Goal: Information Seeking & Learning: Learn about a topic

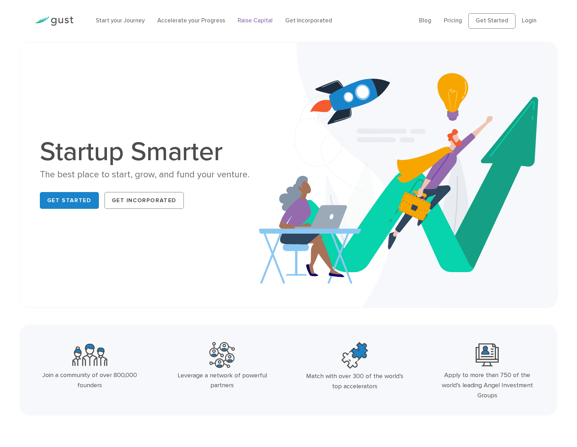
click at [244, 22] on link "Raise Capital" at bounding box center [255, 20] width 35 height 7
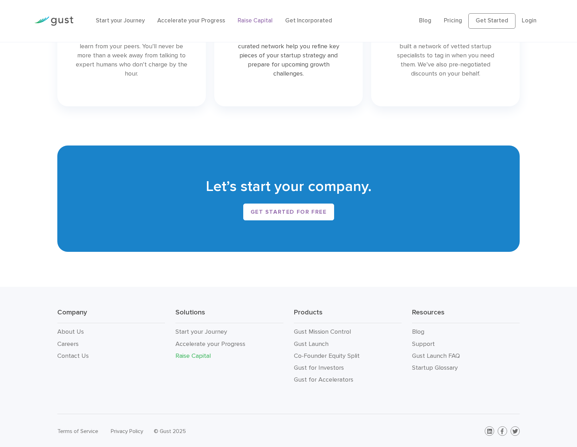
scroll to position [1125, 0]
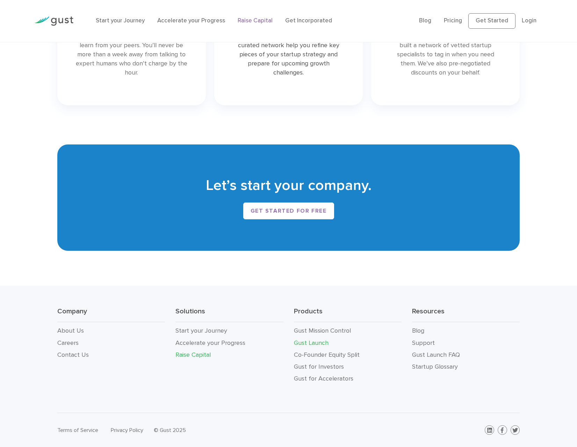
click at [320, 344] on link "Gust Launch" at bounding box center [311, 342] width 35 height 7
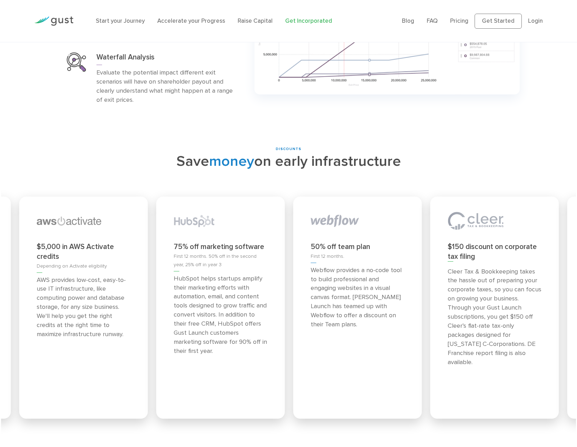
scroll to position [2815, 0]
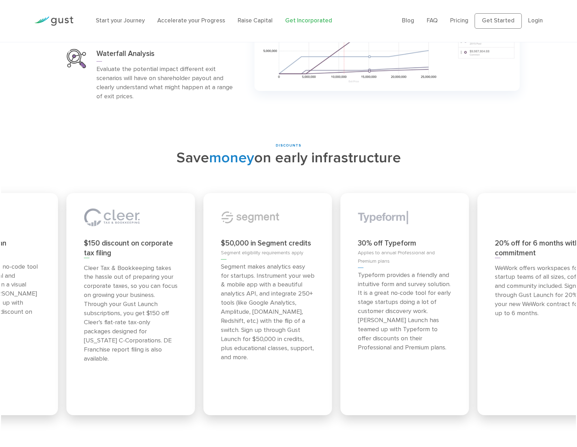
drag, startPoint x: 494, startPoint y: 223, endPoint x: 127, endPoint y: 244, distance: 367.9
click at [128, 263] on p "Cleer Tax & Bookkeeping takes the hassle out of preparing your corporate taxes,…" at bounding box center [131, 313] width 94 height 100
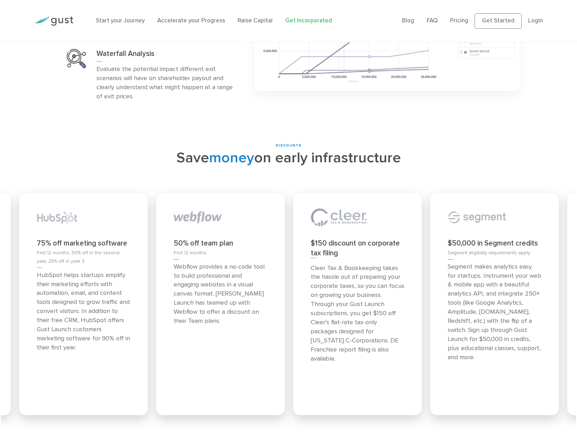
drag, startPoint x: 275, startPoint y: 248, endPoint x: 2, endPoint y: 272, distance: 273.9
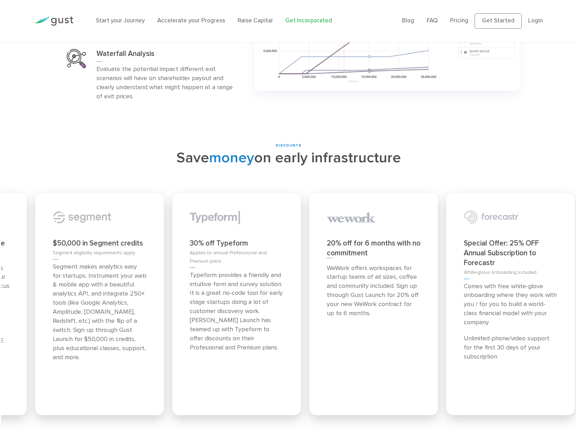
drag, startPoint x: 446, startPoint y: 252, endPoint x: 22, endPoint y: 266, distance: 424.1
click at [53, 266] on p "Segment makes analytics easy for startups. Instrument your web & mobile app wit…" at bounding box center [100, 312] width 94 height 100
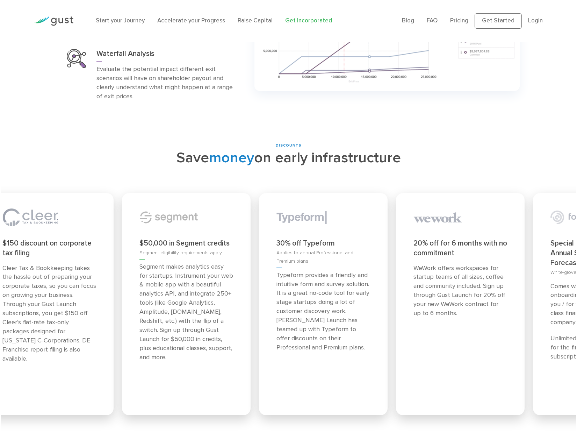
drag, startPoint x: 445, startPoint y: 251, endPoint x: -17, endPoint y: 275, distance: 463.0
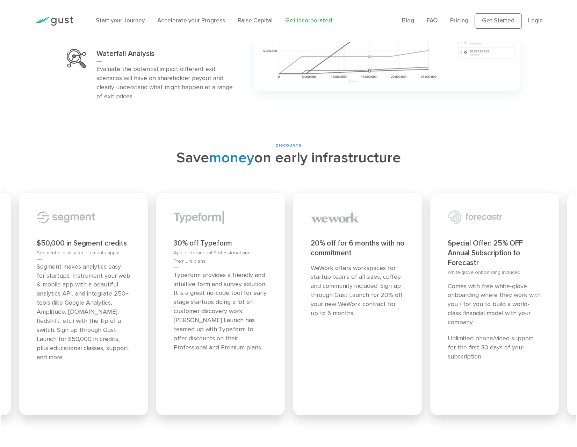
drag, startPoint x: 570, startPoint y: 288, endPoint x: -118, endPoint y: 294, distance: 688.5
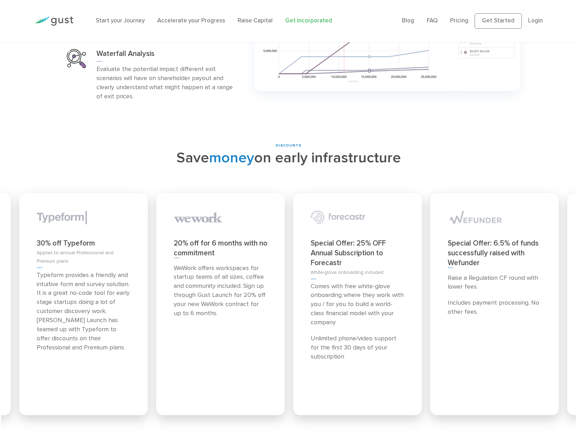
drag, startPoint x: 479, startPoint y: 189, endPoint x: -232, endPoint y: 224, distance: 712.0
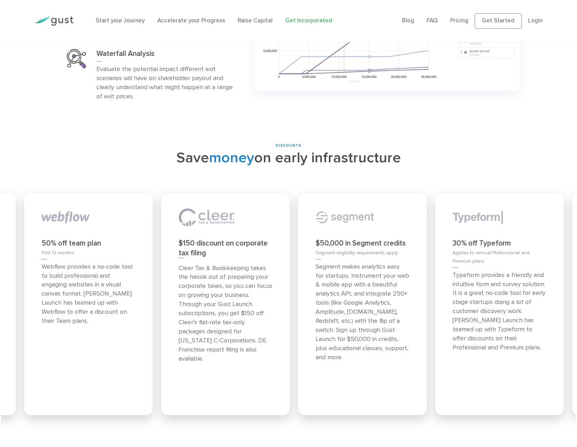
drag, startPoint x: 82, startPoint y: 222, endPoint x: 482, endPoint y: 238, distance: 400.1
click at [482, 270] on p "Typeform provides a friendly and intuitive form and survey solution. It is a gr…" at bounding box center [500, 310] width 94 height 81
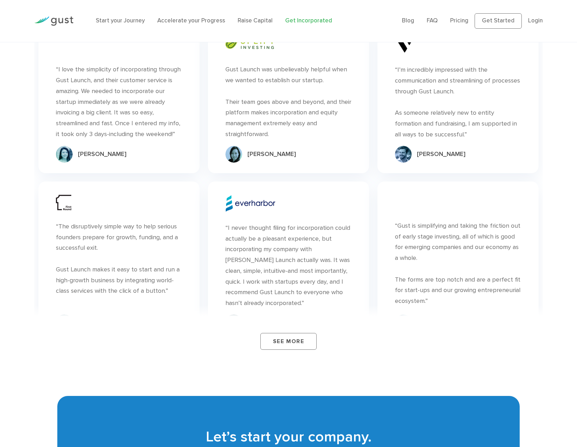
scroll to position [3876, 0]
